Goal: Find specific page/section: Find specific page/section

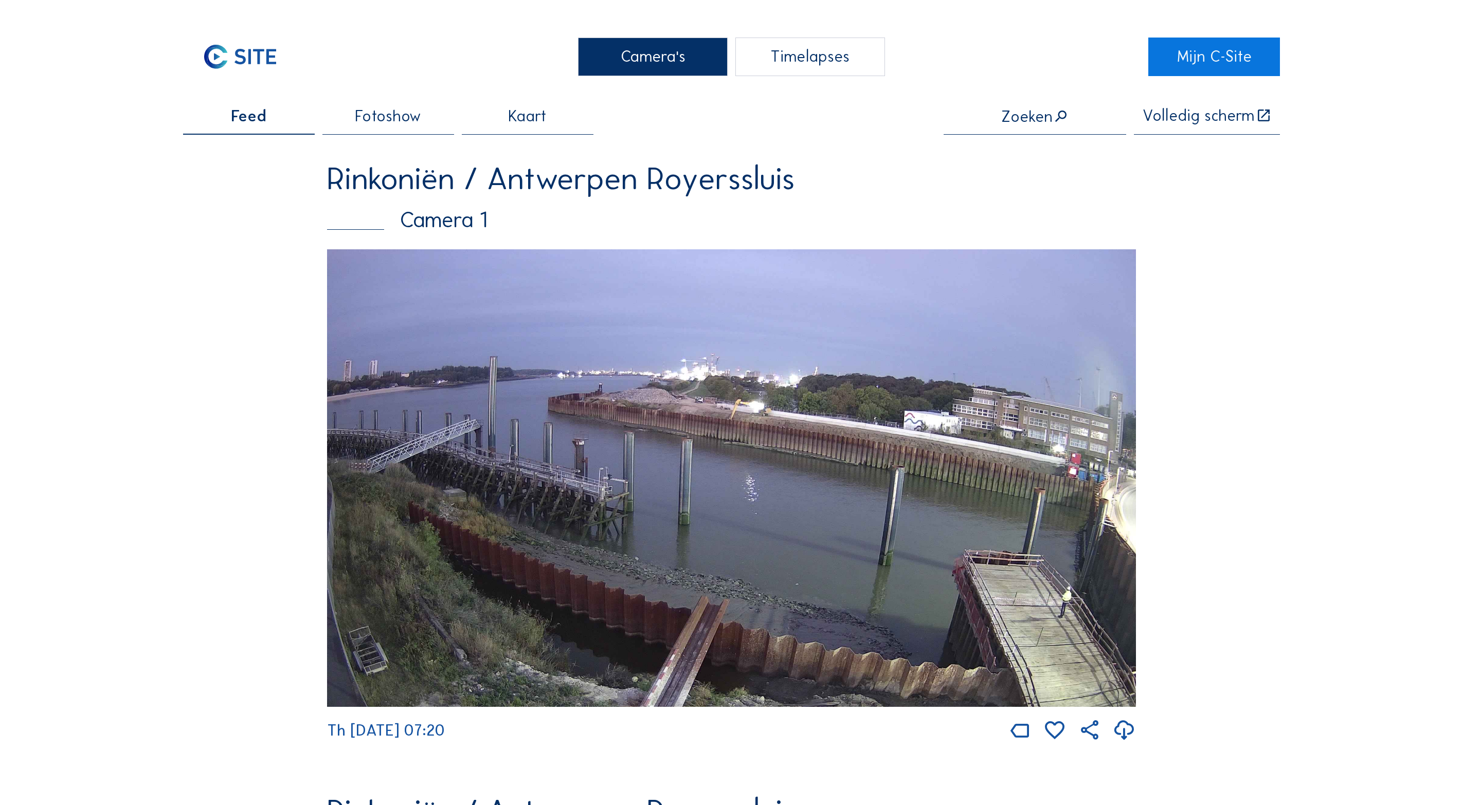
scroll to position [638, 0]
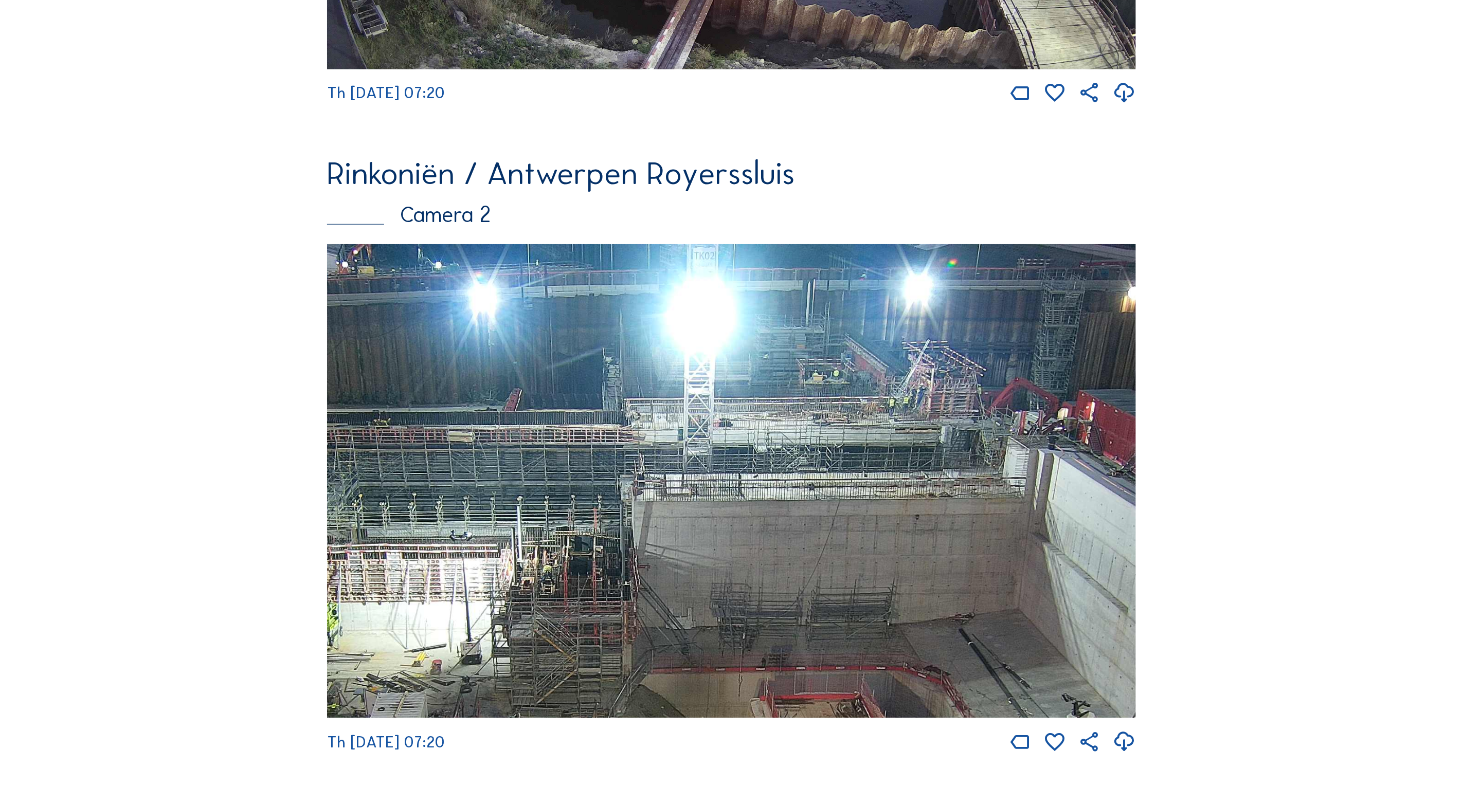
drag, startPoint x: 548, startPoint y: 327, endPoint x: 521, endPoint y: 292, distance: 44.1
click at [536, 311] on img at bounding box center [731, 481] width 809 height 475
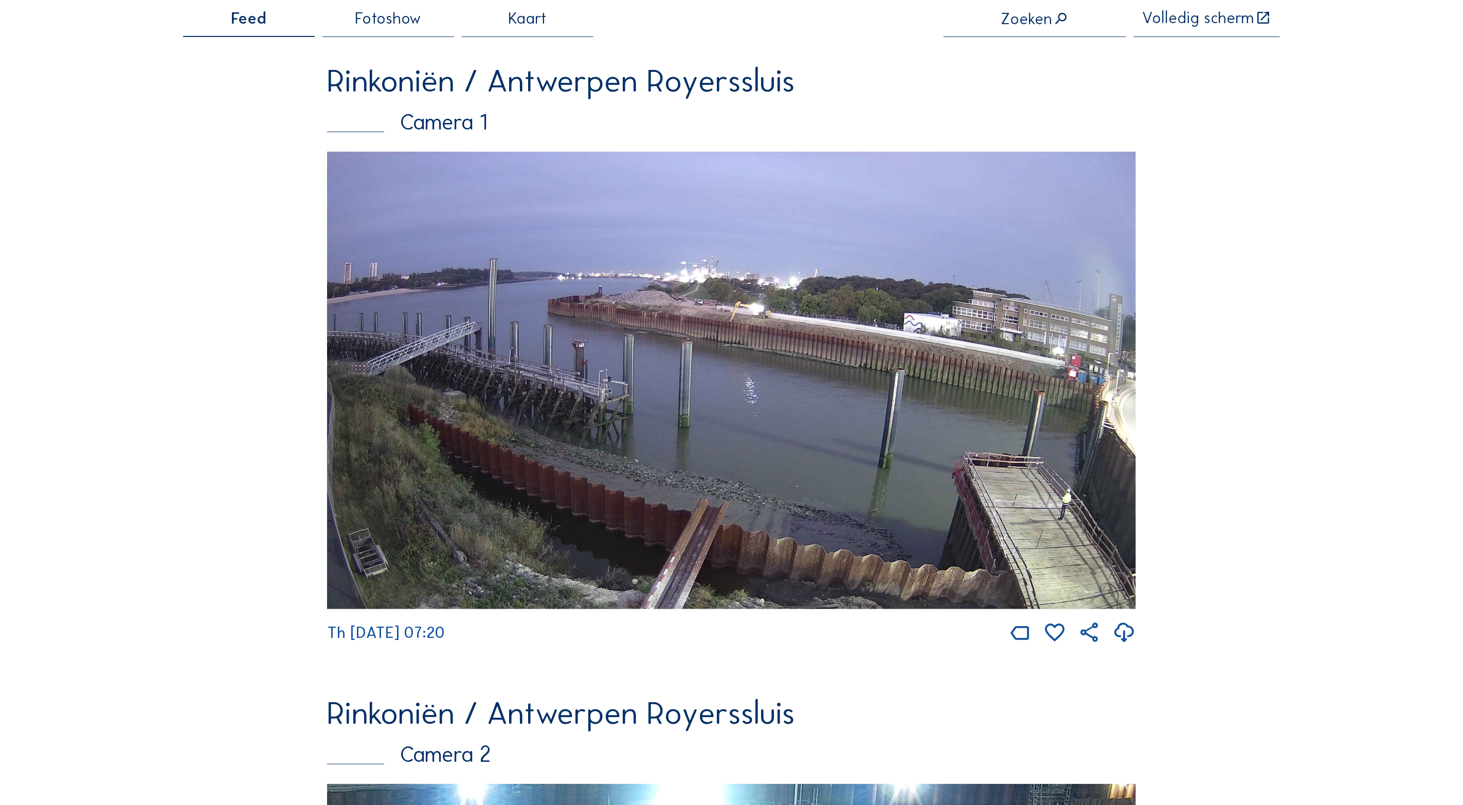
click at [577, 211] on img at bounding box center [731, 381] width 809 height 458
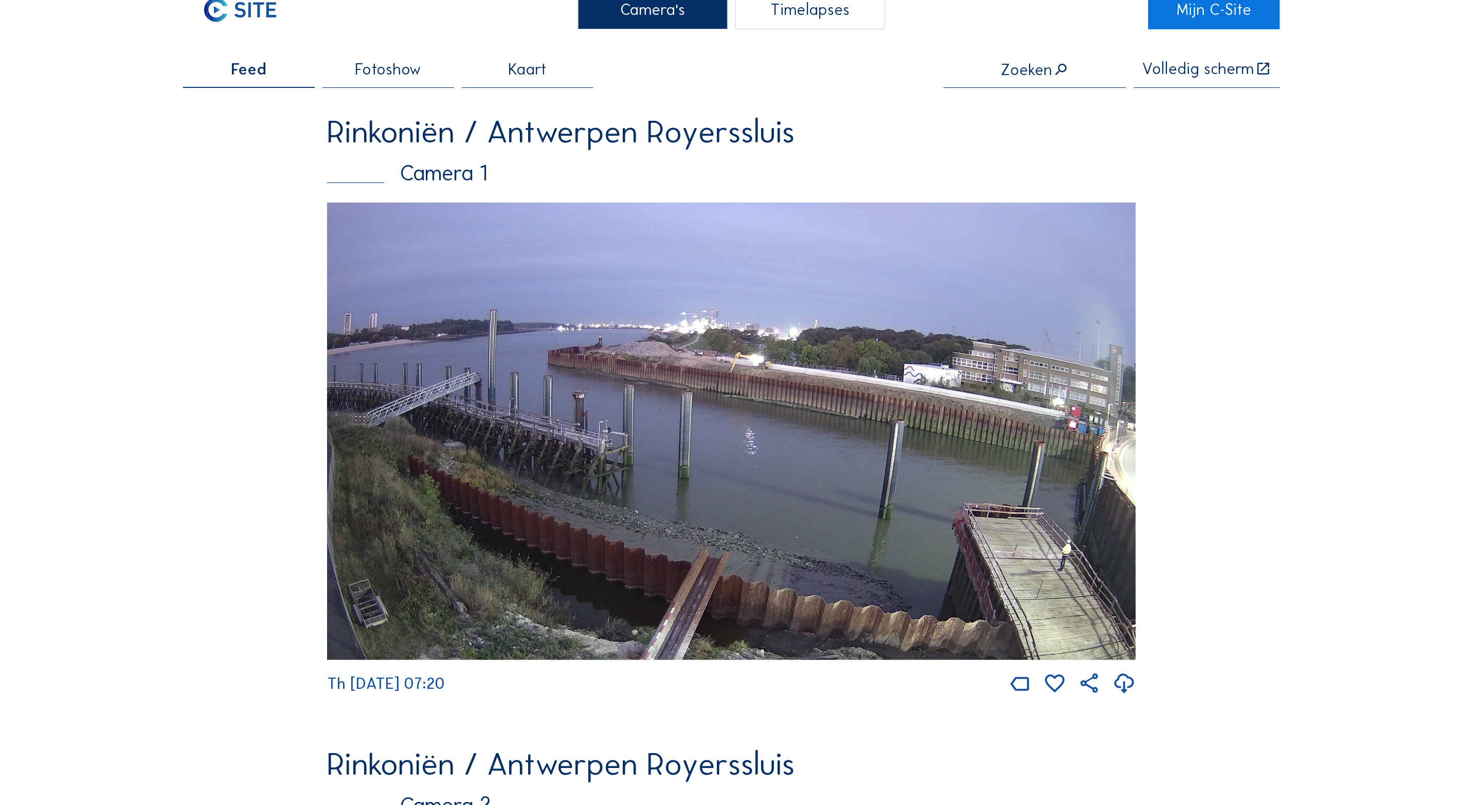
scroll to position [0, 0]
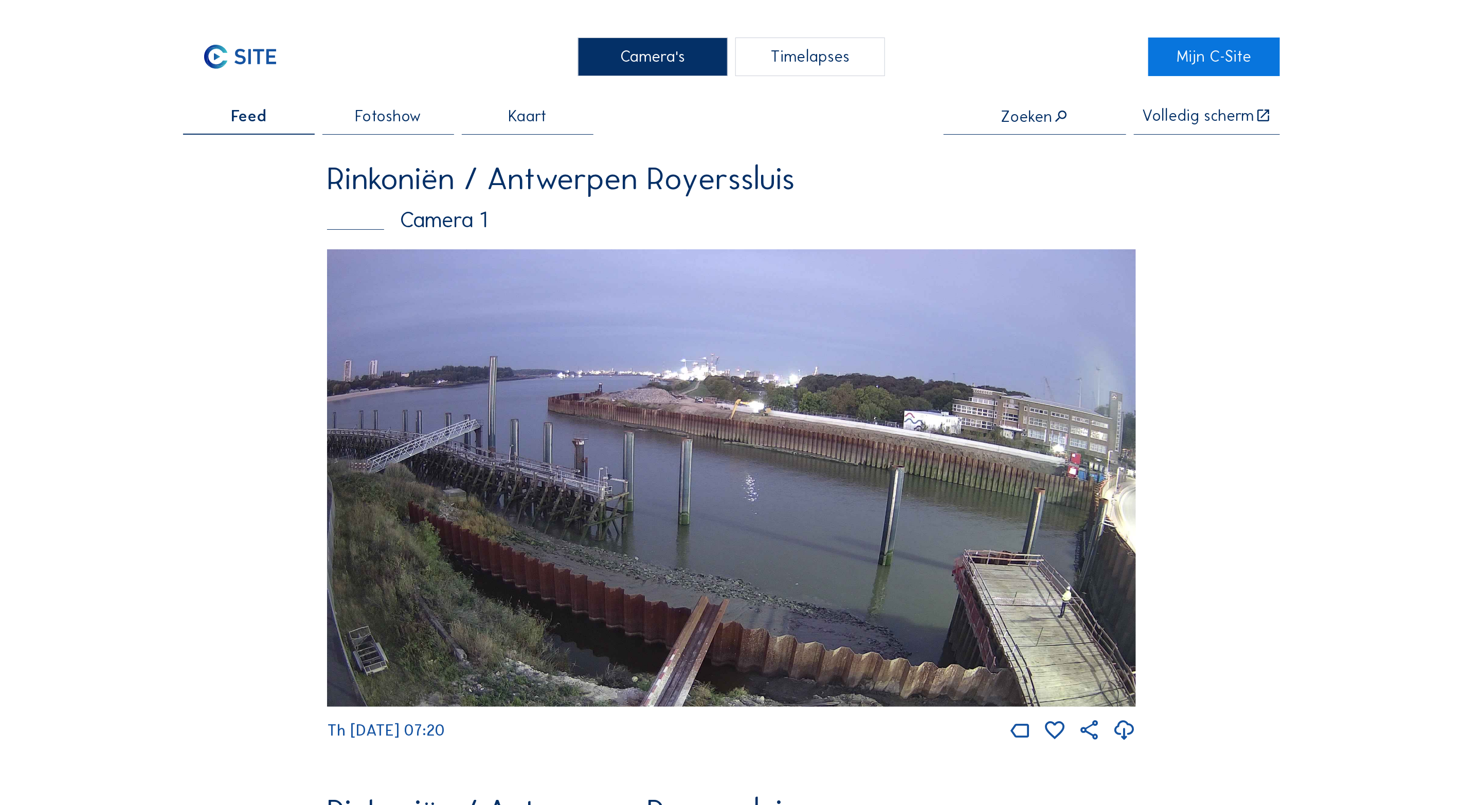
click at [557, 194] on div "Rinkoniën / Antwerpen Royerssluis" at bounding box center [731, 178] width 809 height 31
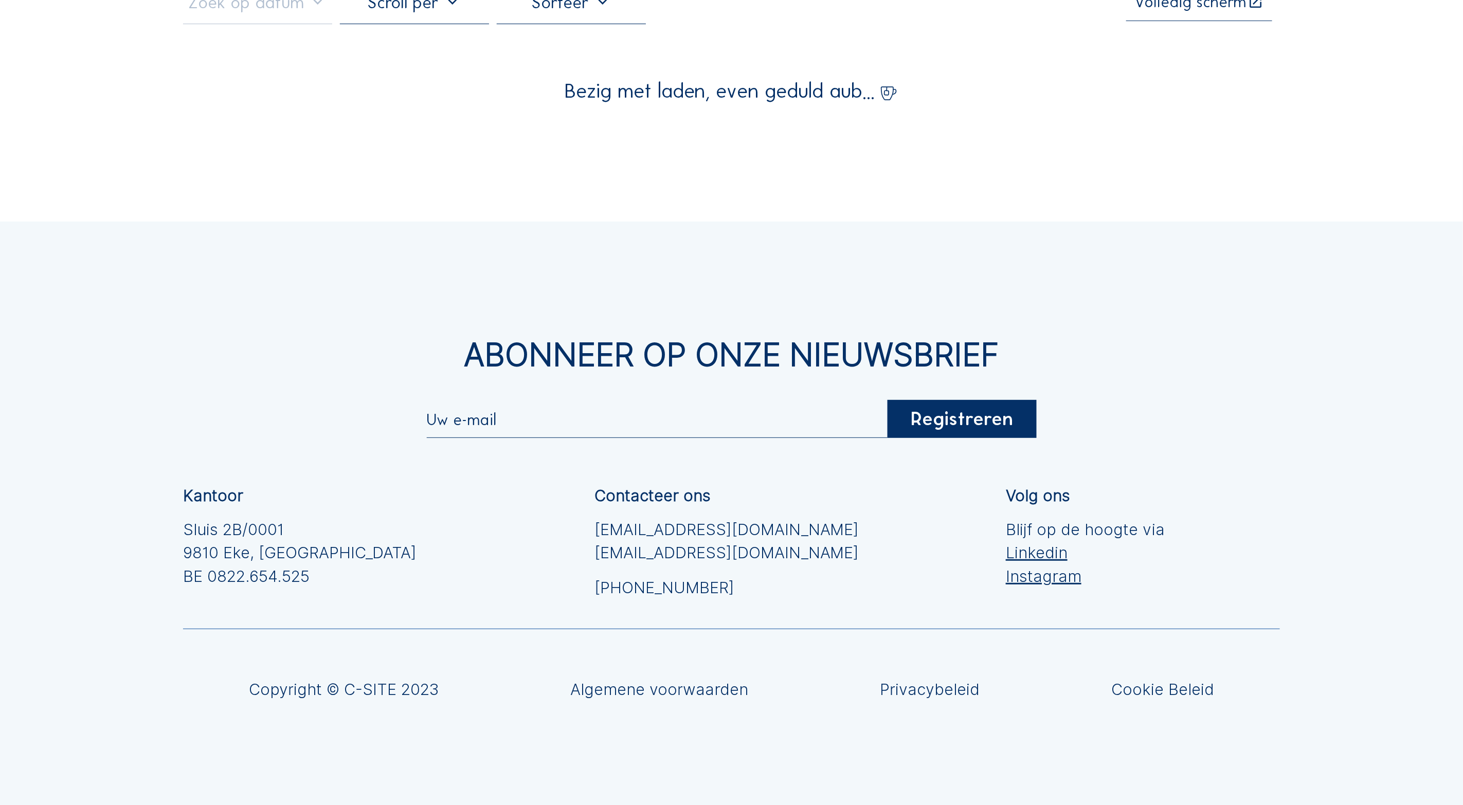
scroll to position [173, 0]
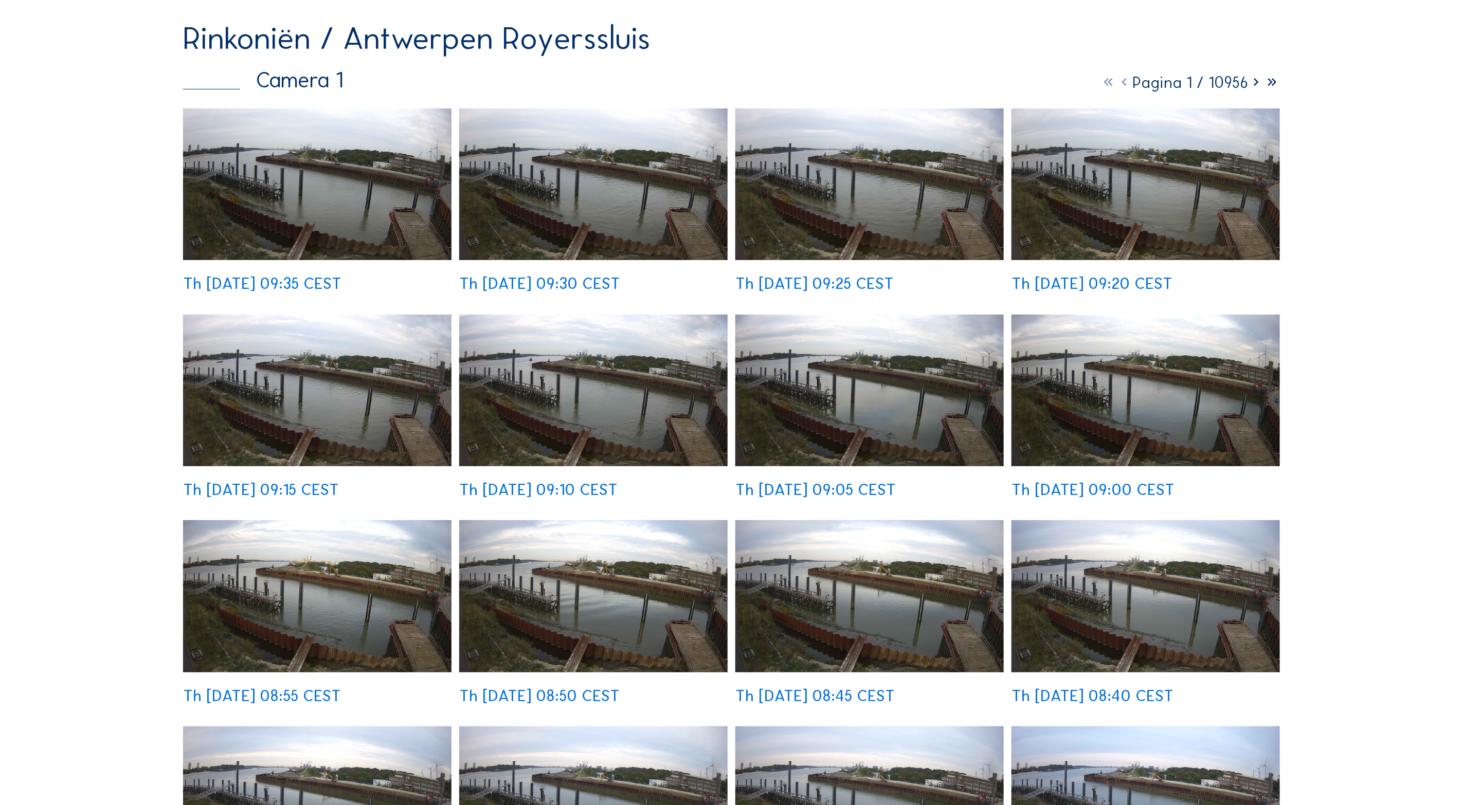
click at [480, 154] on div "Rinkoniën / [GEOGRAPHIC_DATA] Royerssluis Camera 1 Pagina 1 / 10956 Th [DATE] 0…" at bounding box center [731, 467] width 1097 height 888
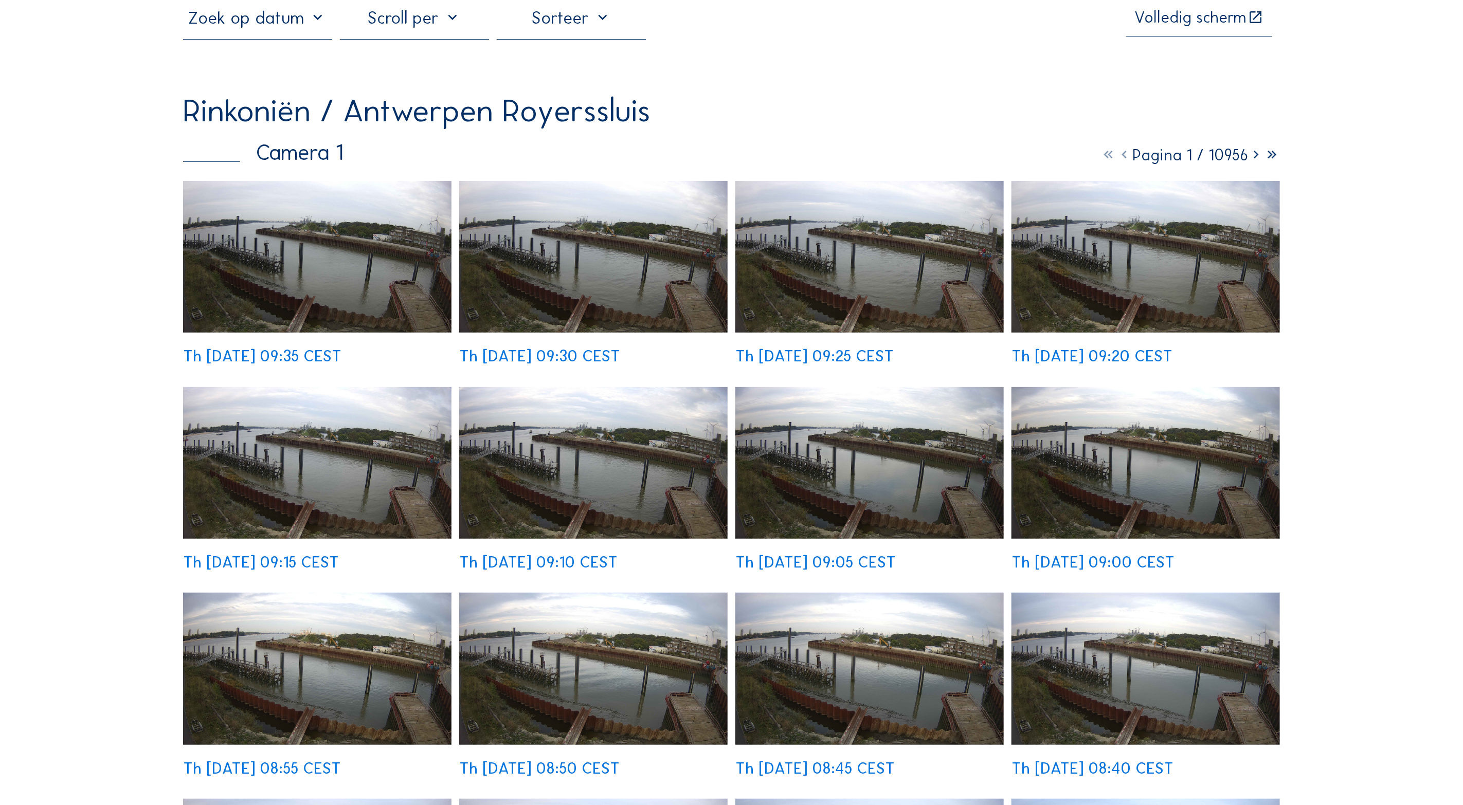
scroll to position [0, 0]
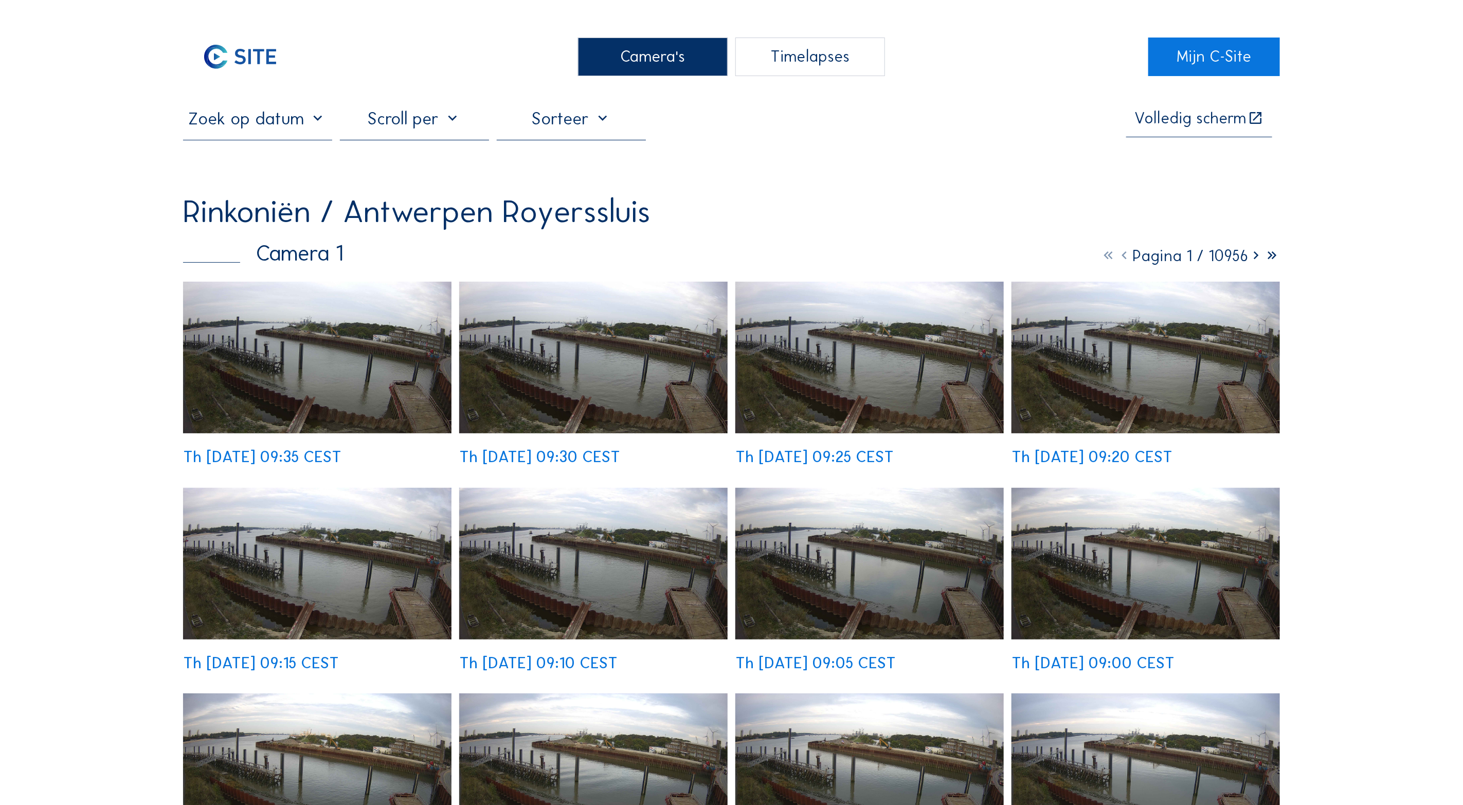
click at [645, 56] on div "Camera's" at bounding box center [652, 57] width 149 height 39
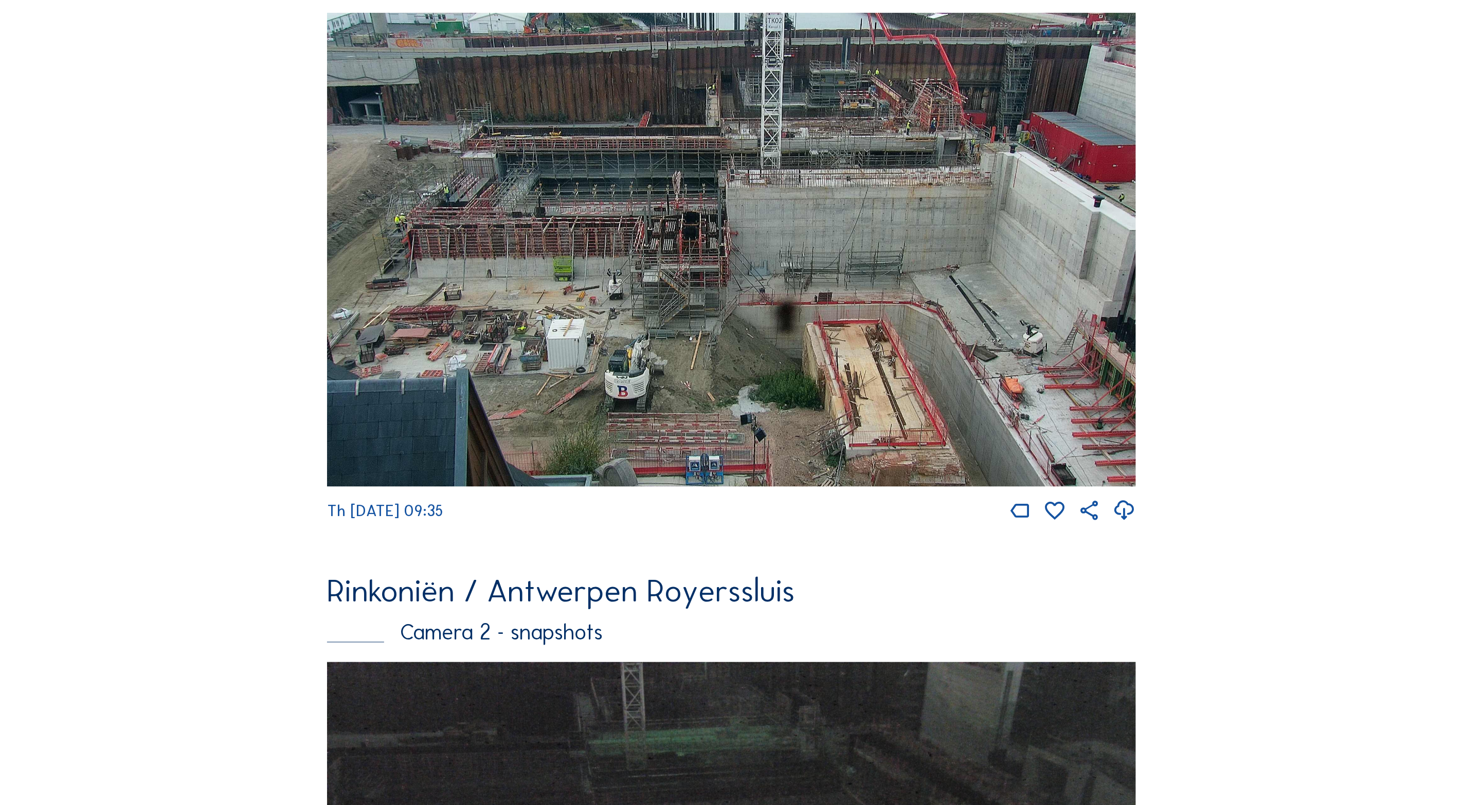
scroll to position [1023, 0]
